Goal: Task Accomplishment & Management: Complete application form

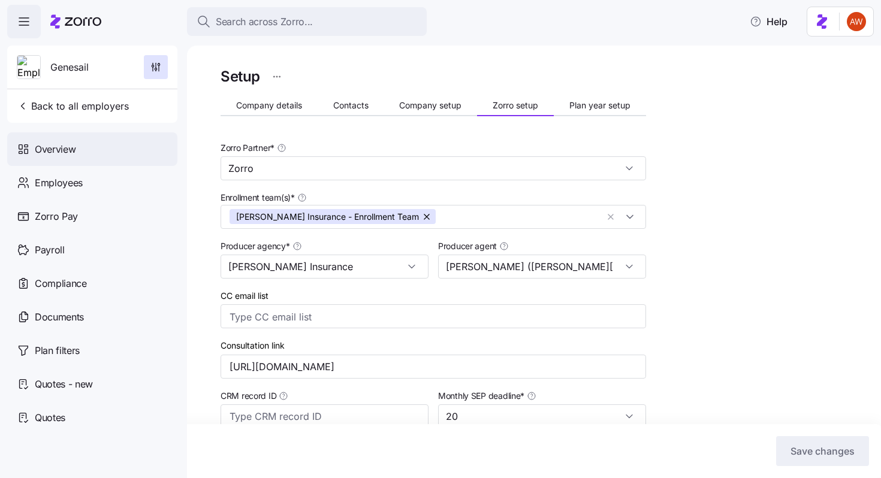
scroll to position [307, 0]
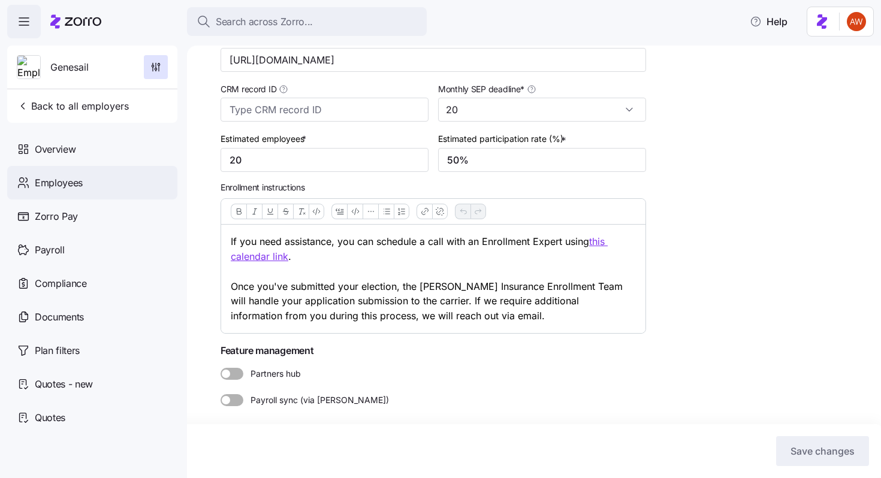
click at [90, 180] on div "Employees" at bounding box center [92, 183] width 170 height 34
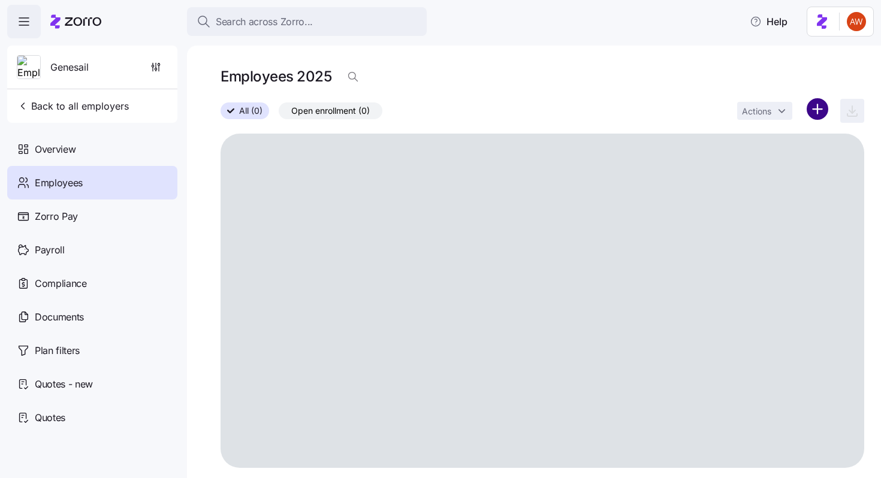
click at [820, 107] on html "Search across Zorro... Help Genesail Back to all employers Overview Employees Z…" at bounding box center [440, 235] width 881 height 471
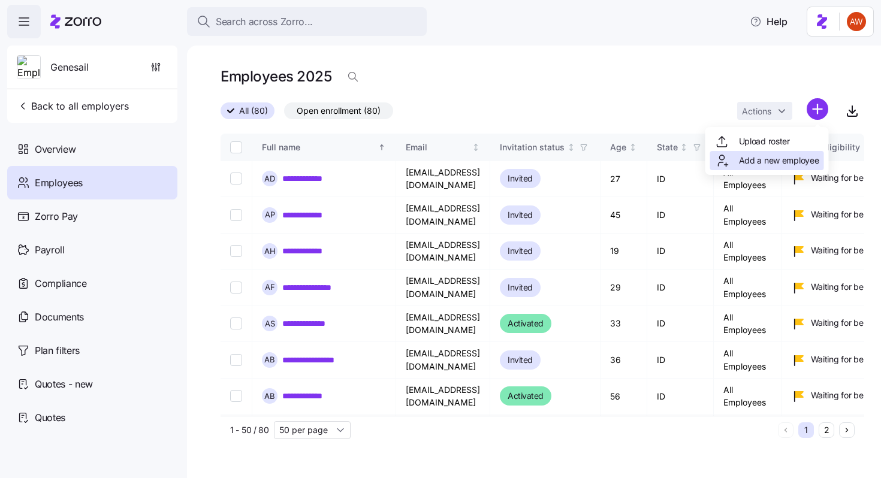
click at [781, 162] on span "Add a new employee" at bounding box center [779, 161] width 80 height 12
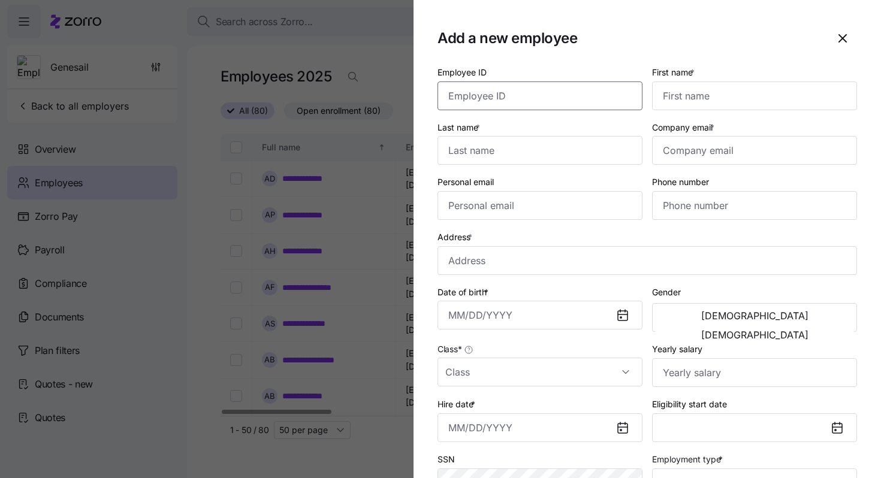
click at [611, 89] on input "Employee ID" at bounding box center [539, 95] width 205 height 29
paste input "67"
type input "67"
click at [707, 97] on input "First name *" at bounding box center [754, 95] width 205 height 29
type input "[PERSON_NAME]"
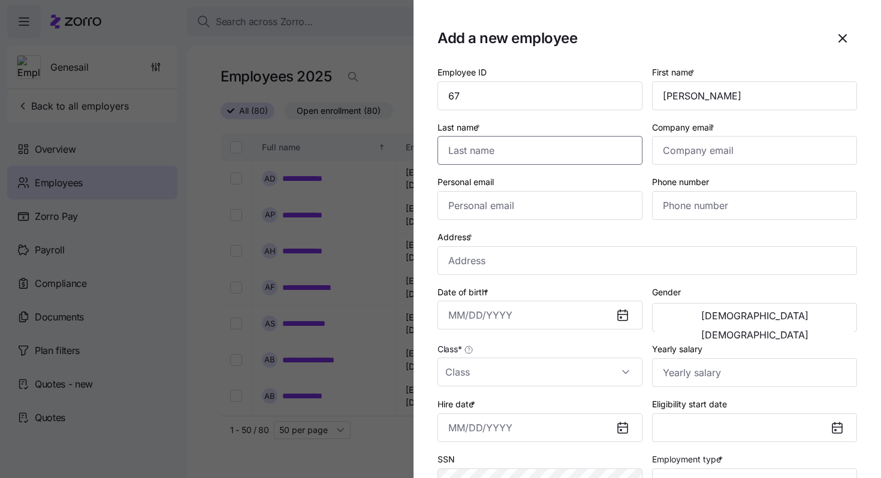
click at [602, 156] on input "Last name *" at bounding box center [539, 150] width 205 height 29
paste input "[PERSON_NAME]"
type input "[PERSON_NAME]"
click at [708, 146] on input "Company email *" at bounding box center [754, 150] width 205 height 29
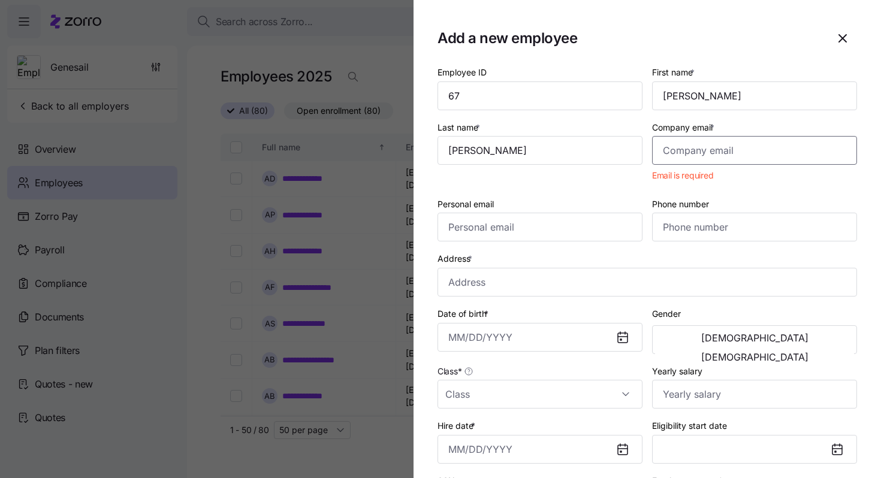
paste input "[PERSON_NAME][EMAIL_ADDRESS][DOMAIN_NAME]"
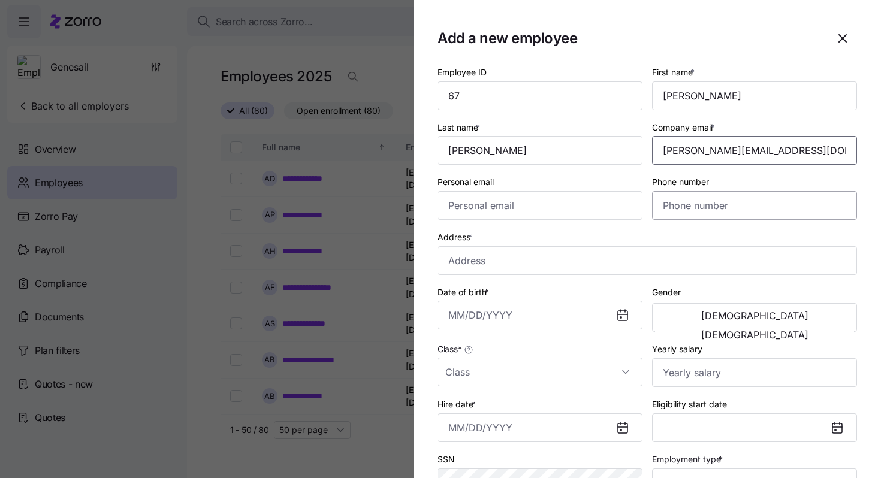
type input "[PERSON_NAME][EMAIL_ADDRESS][DOMAIN_NAME]"
click at [700, 208] on input "Phone number" at bounding box center [754, 205] width 205 height 29
paste input "[PHONE_NUMBER]"
type input "[PHONE_NUMBER]"
click at [475, 253] on input "Address *" at bounding box center [646, 260] width 419 height 29
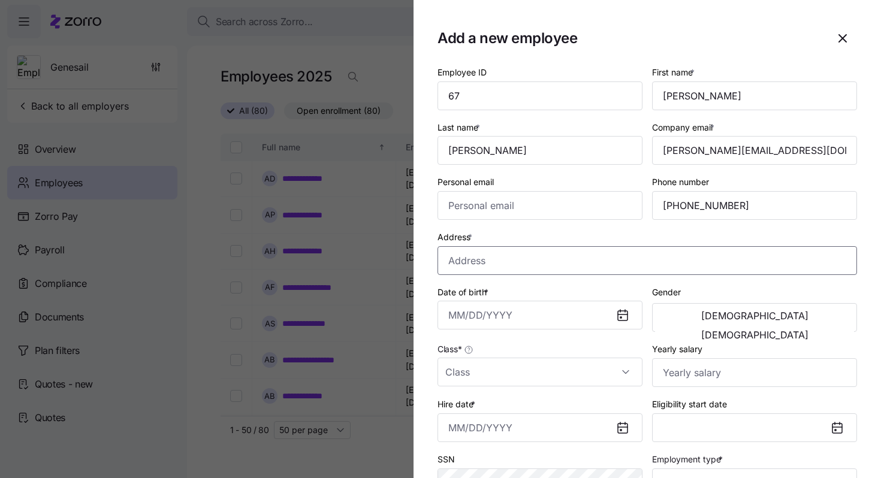
paste input "[STREET_ADDRESS][PERSON_NAME]"
type input "[STREET_ADDRESS][PERSON_NAME]"
click at [484, 310] on input "Date of birth *" at bounding box center [539, 315] width 205 height 29
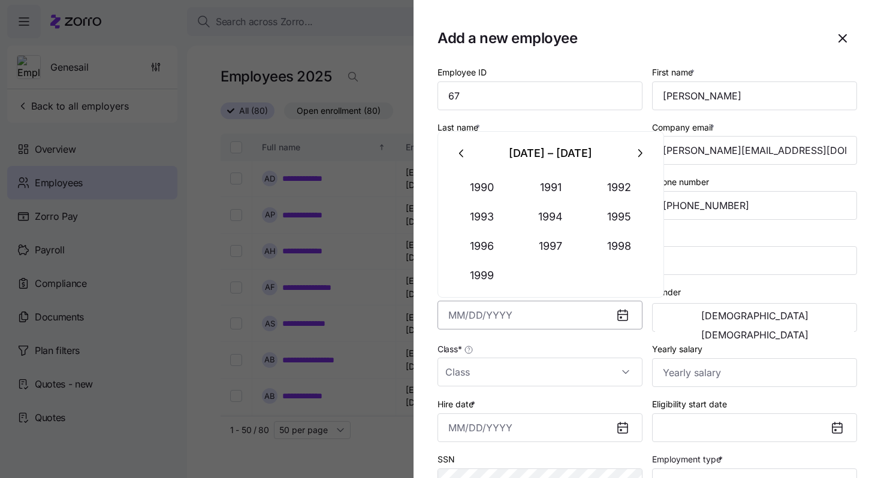
paste input "[DATE]"
type input "[DATE]"
click at [514, 375] on input "Class *" at bounding box center [539, 372] width 205 height 29
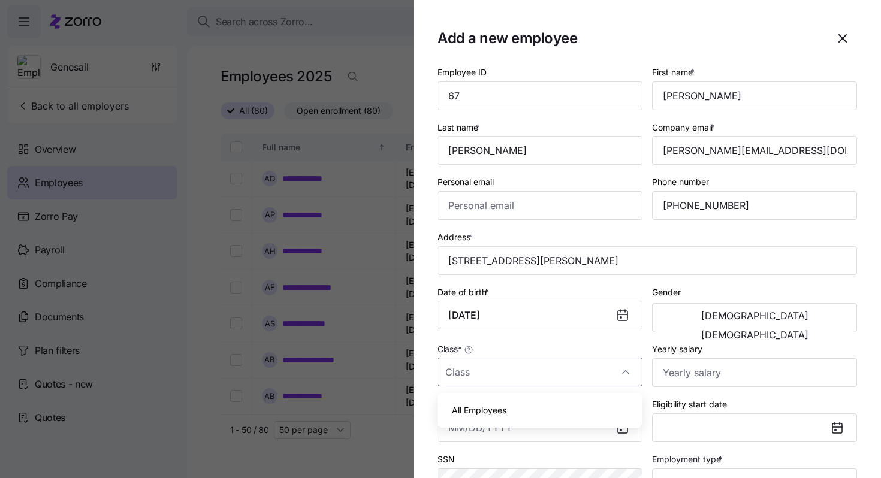
click at [514, 407] on div "All Employees" at bounding box center [539, 410] width 195 height 25
type input "All Employees"
click at [808, 330] on span "[DEMOGRAPHIC_DATA]" at bounding box center [754, 335] width 107 height 10
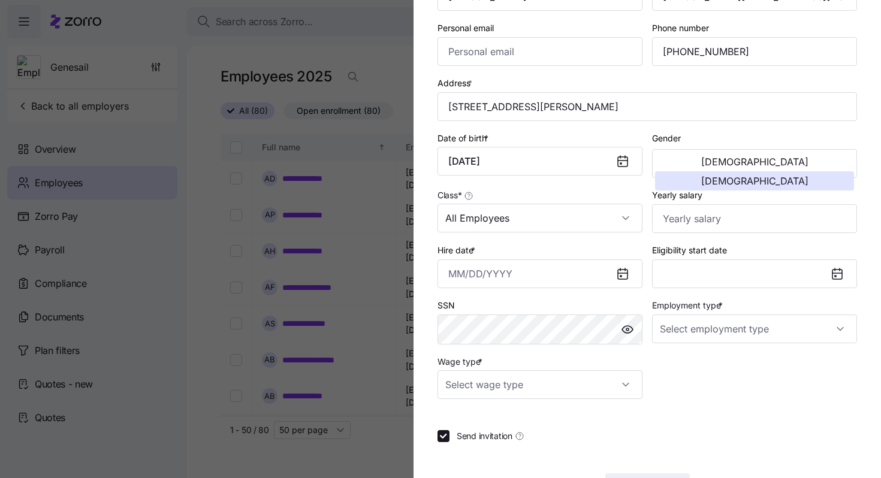
scroll to position [155, 0]
click at [681, 226] on input "Yearly salary" at bounding box center [754, 218] width 205 height 29
paste input "$20,280"
type input "$20,280"
click at [687, 337] on input "Employment type *" at bounding box center [754, 328] width 205 height 29
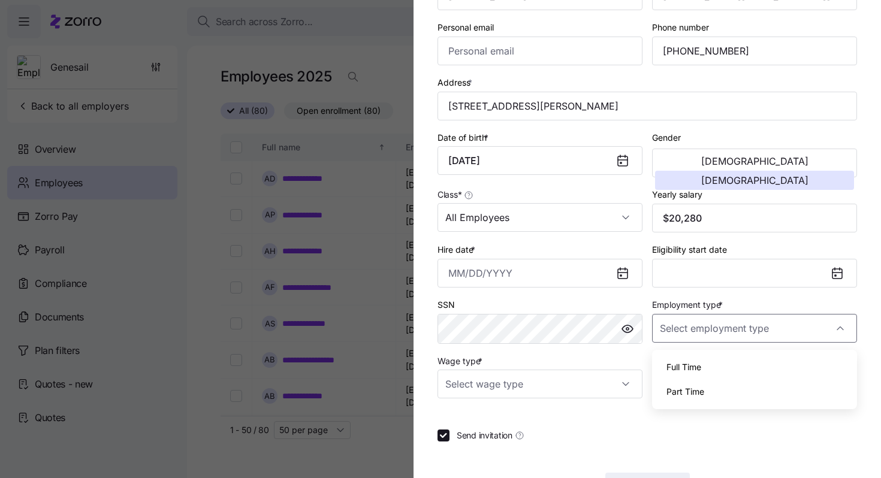
click at [693, 365] on span "Full Time" at bounding box center [683, 367] width 35 height 13
type input "Full Time"
click at [531, 386] on input "Wage type *" at bounding box center [539, 384] width 205 height 29
click at [505, 448] on div "Hourly" at bounding box center [539, 448] width 195 height 25
type input "Hourly"
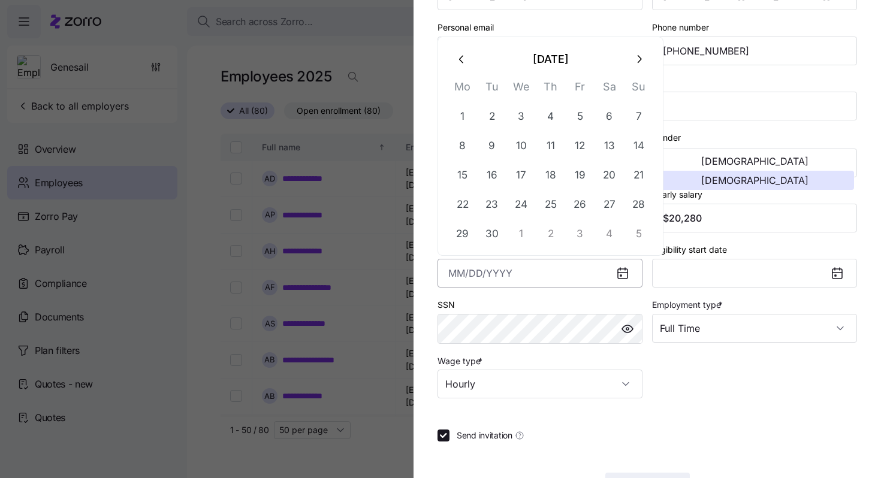
click at [463, 273] on input "Hire date *" at bounding box center [539, 273] width 205 height 29
paste input "[DATE]"
type input "[DATE]"
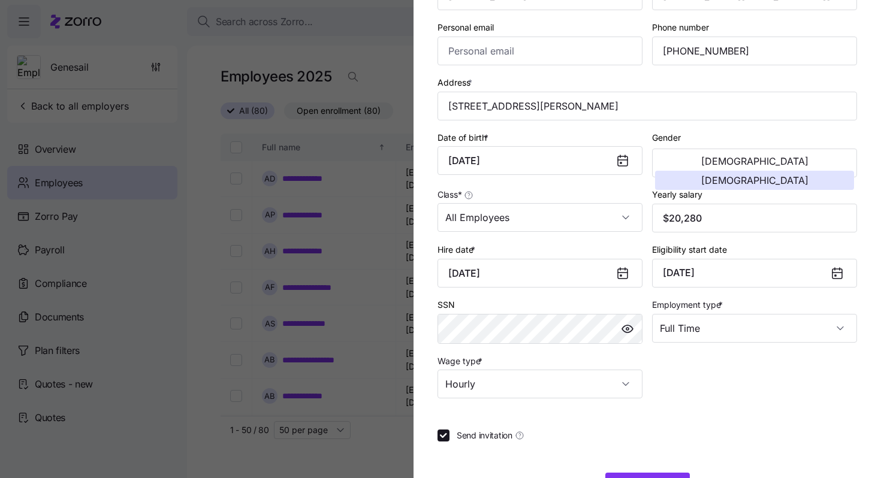
click at [746, 419] on div at bounding box center [646, 414] width 419 height 12
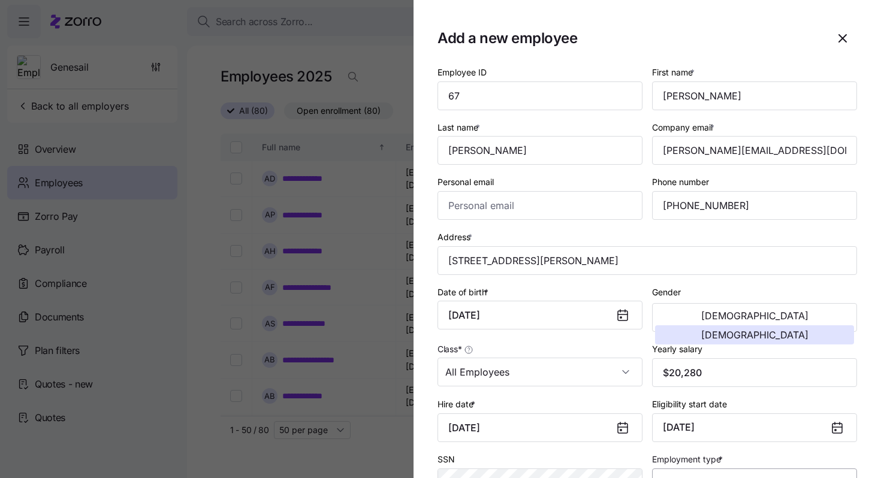
scroll to position [200, 0]
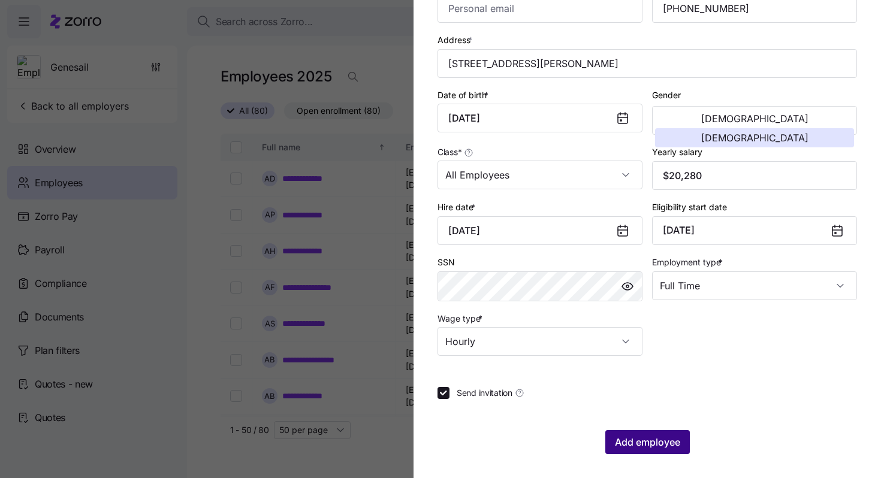
click at [651, 442] on span "Add employee" at bounding box center [647, 442] width 65 height 14
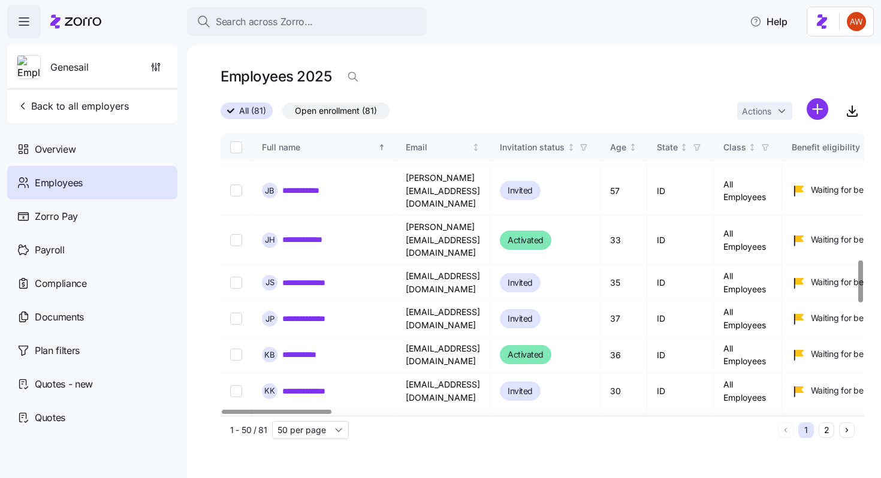
scroll to position [1554, 0]
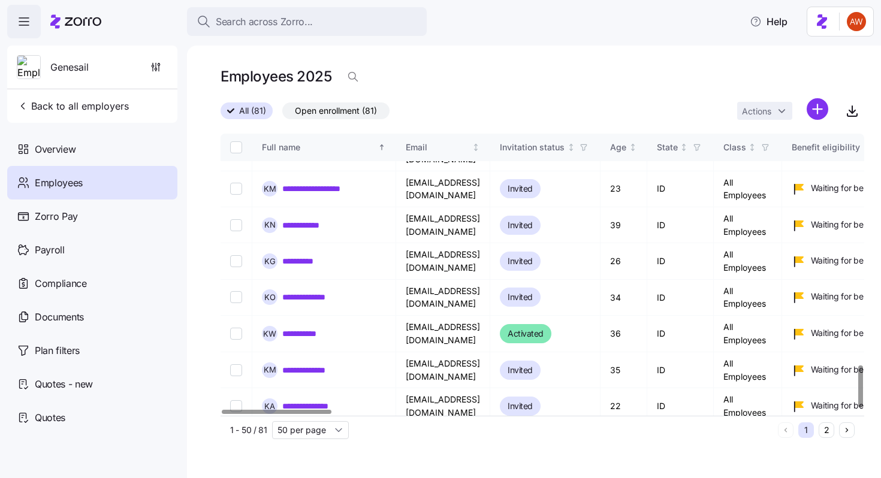
click at [826, 433] on button "2" at bounding box center [827, 430] width 16 height 16
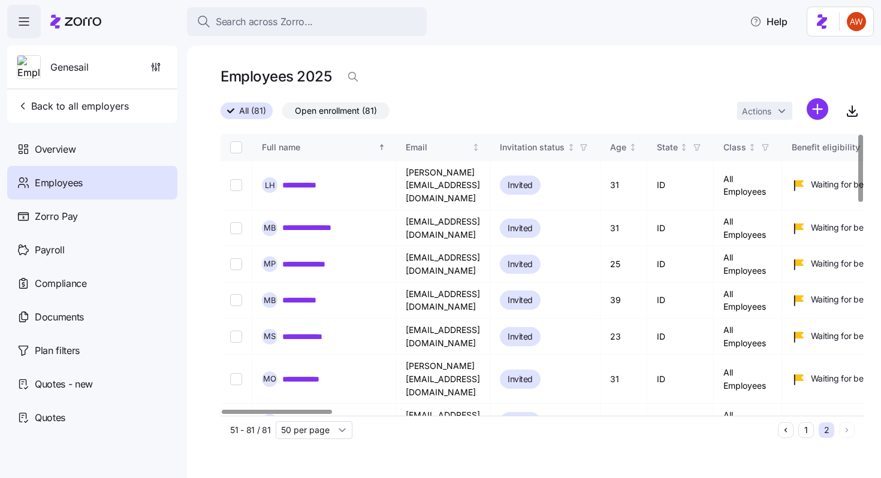
click at [808, 430] on button "1" at bounding box center [806, 430] width 16 height 16
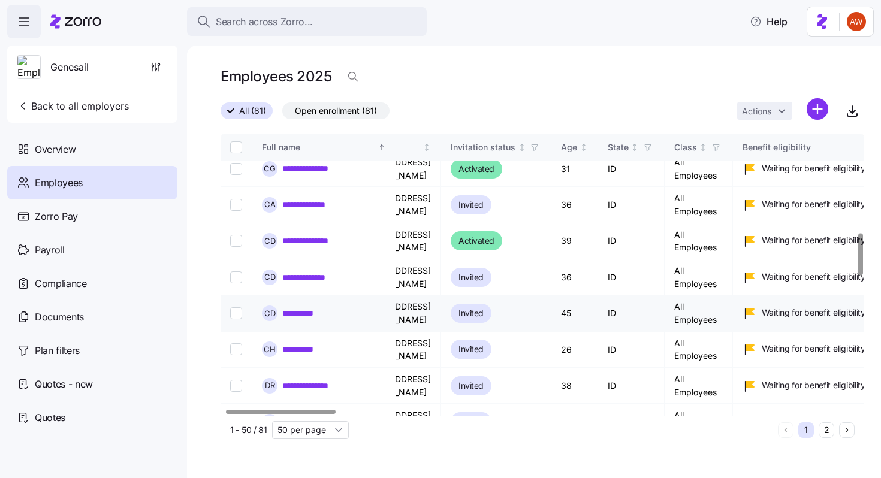
scroll to position [665, 0]
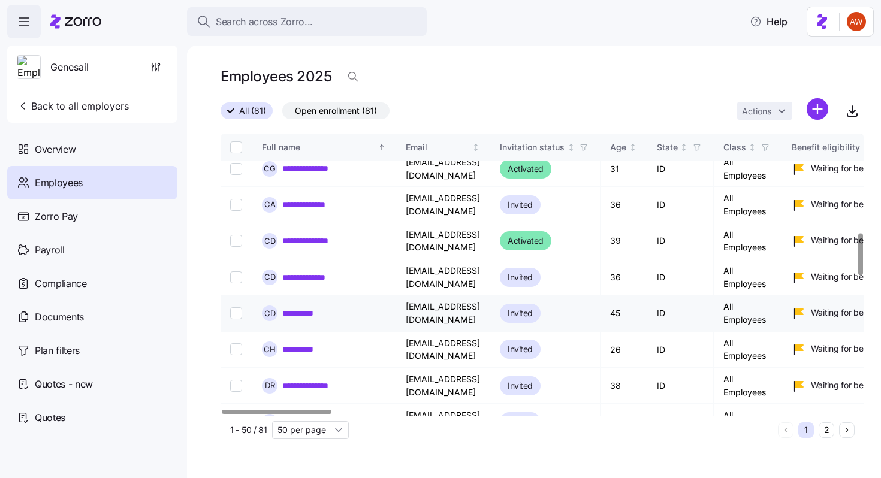
click at [490, 295] on td "[EMAIL_ADDRESS][DOMAIN_NAME]" at bounding box center [443, 313] width 94 height 36
click at [816, 114] on html "**********" at bounding box center [440, 235] width 881 height 471
click at [302, 275] on html "**********" at bounding box center [440, 235] width 881 height 471
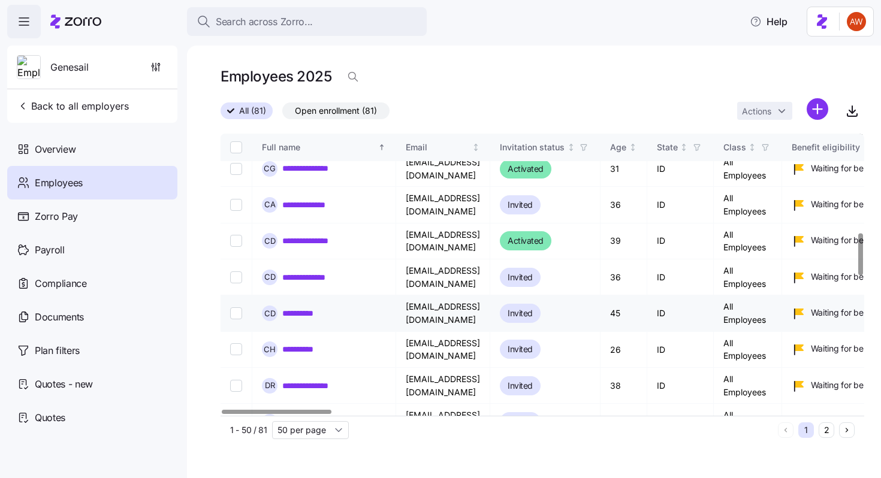
click at [302, 307] on link "**********" at bounding box center [303, 313] width 43 height 12
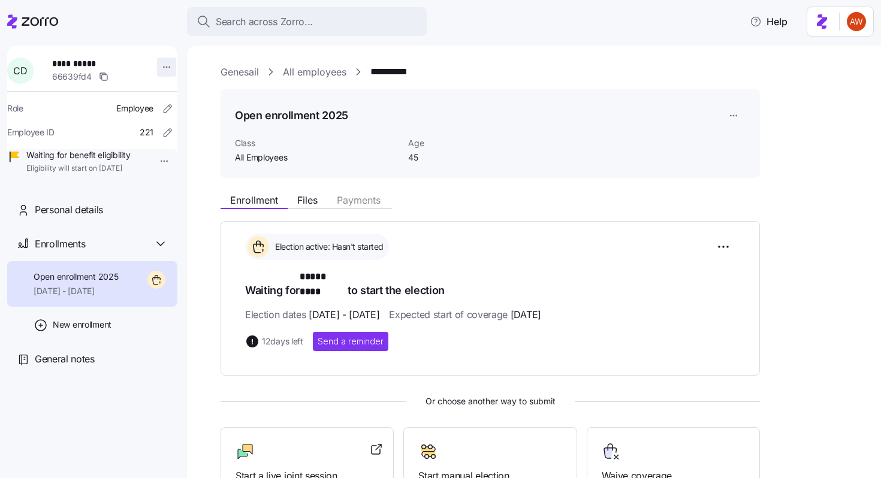
click at [161, 63] on html "**********" at bounding box center [440, 235] width 881 height 471
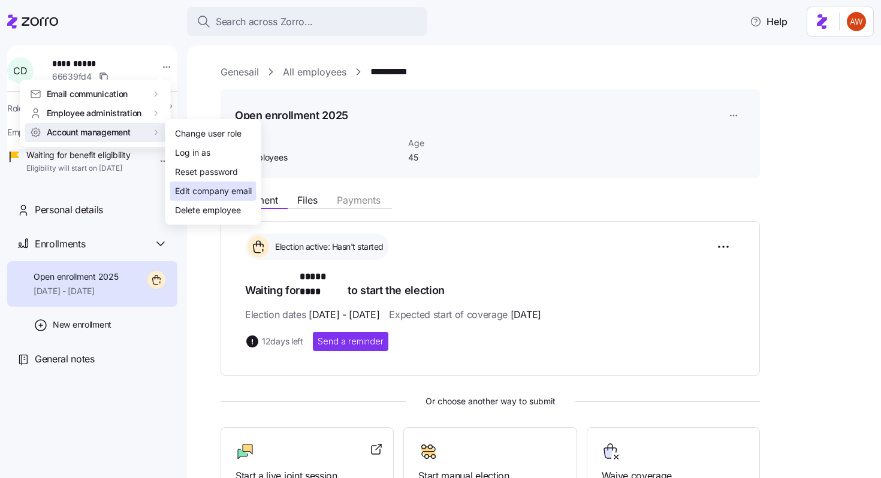
click at [204, 192] on div "Edit company email" at bounding box center [213, 191] width 77 height 13
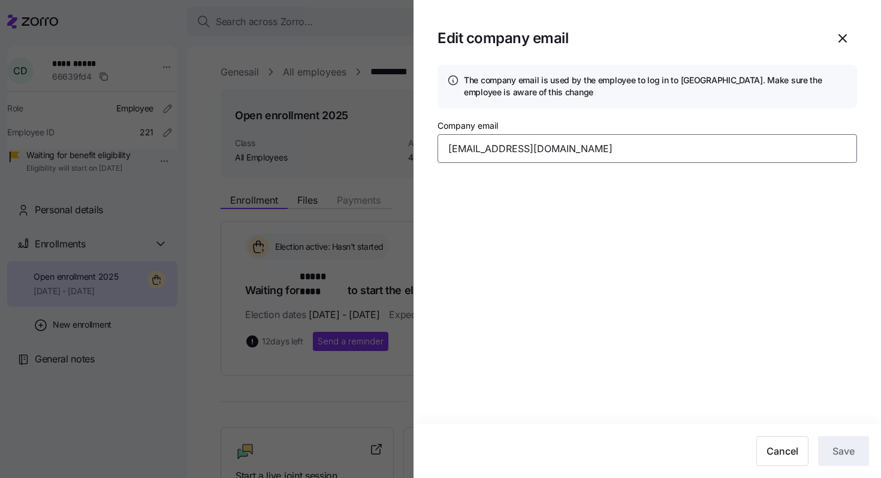
drag, startPoint x: 638, startPoint y: 156, endPoint x: 394, endPoint y: 155, distance: 243.9
click at [394, 471] on div "Edit company email The company email is used by the employee to log in to Zorro…" at bounding box center [440, 471] width 881 height 0
paste input "dickcindy175"
type input "[EMAIL_ADDRESS][DOMAIN_NAME]"
click at [848, 448] on span "Save" at bounding box center [843, 451] width 22 height 14
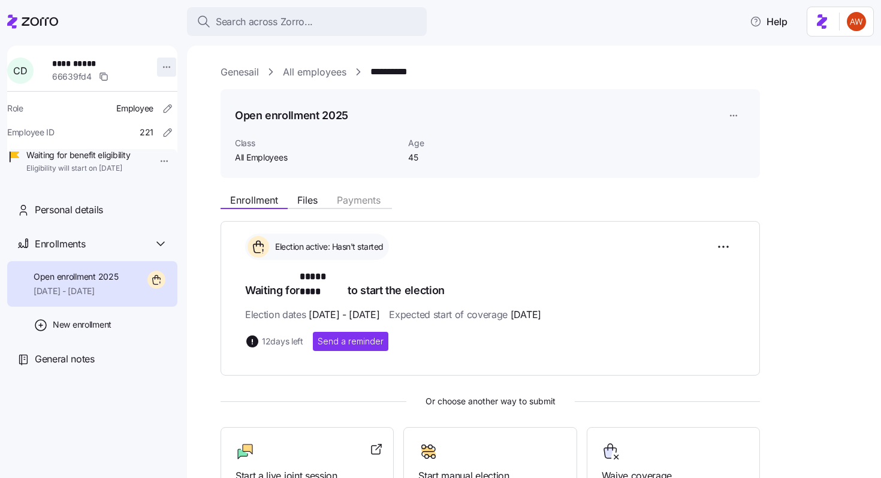
click at [160, 69] on html "**********" at bounding box center [440, 235] width 881 height 471
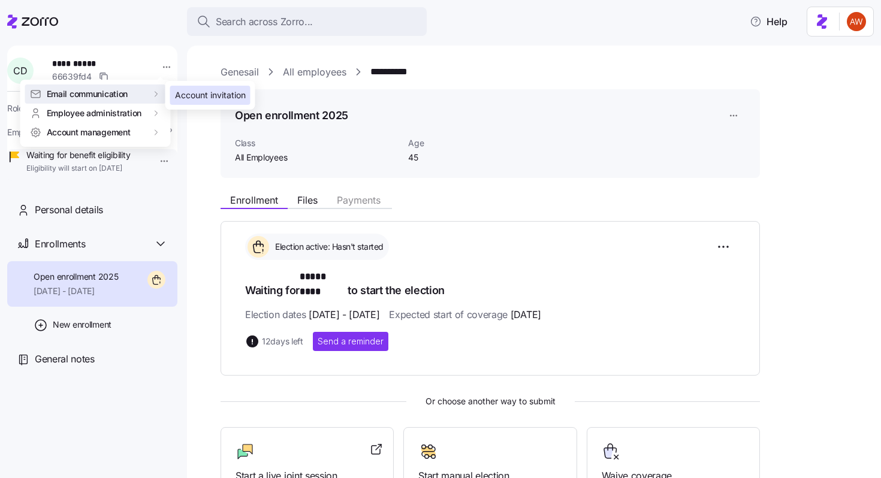
click at [186, 100] on div "Account invitation" at bounding box center [210, 95] width 71 height 13
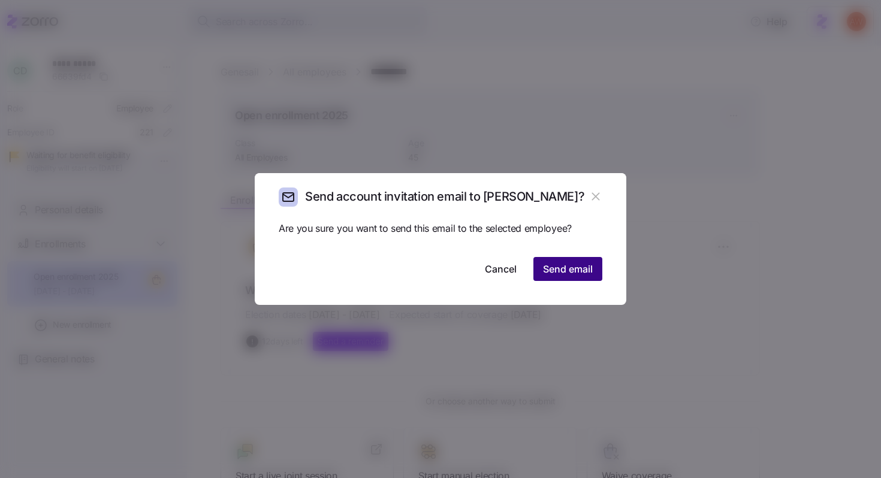
click at [583, 267] on span "Send email" at bounding box center [568, 269] width 50 height 14
